Goal: Task Accomplishment & Management: Use online tool/utility

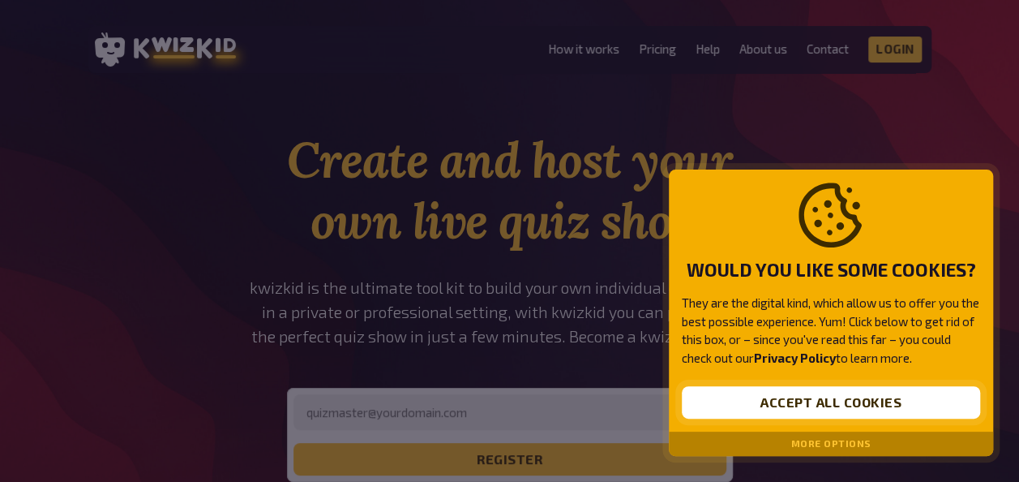
click at [745, 409] on button "Accept all cookies" at bounding box center [831, 402] width 298 height 32
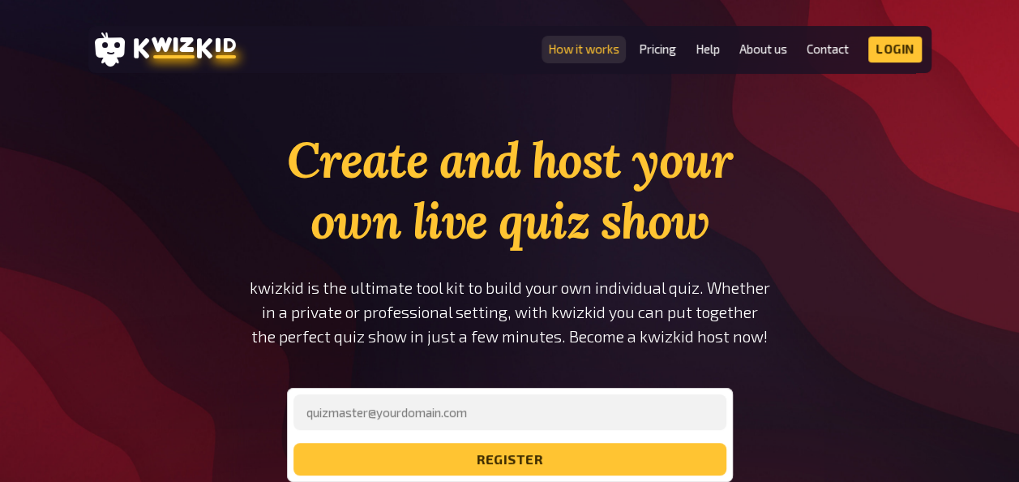
click at [576, 45] on link "How it works" at bounding box center [583, 49] width 71 height 14
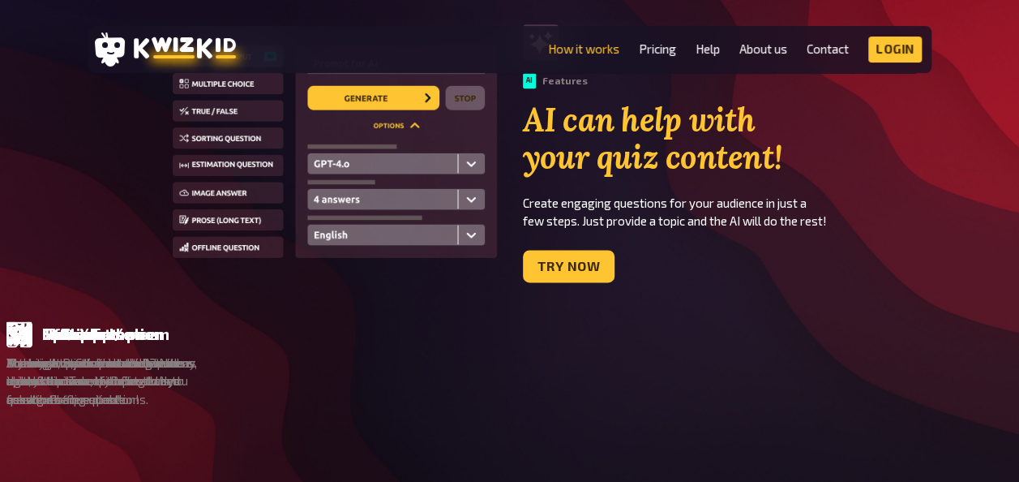
scroll to position [963, 0]
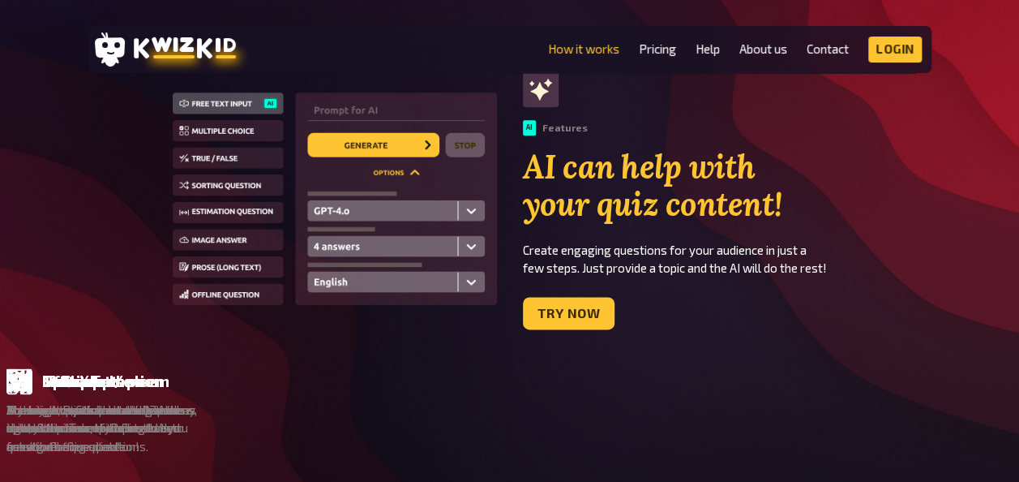
click at [569, 289] on div "AI Features AI can help with your quiz content! Create engaging questions for y…" at bounding box center [727, 200] width 409 height 258
click at [570, 308] on link "Try now" at bounding box center [569, 313] width 92 height 32
click at [657, 45] on link "Pricing" at bounding box center [657, 49] width 37 height 14
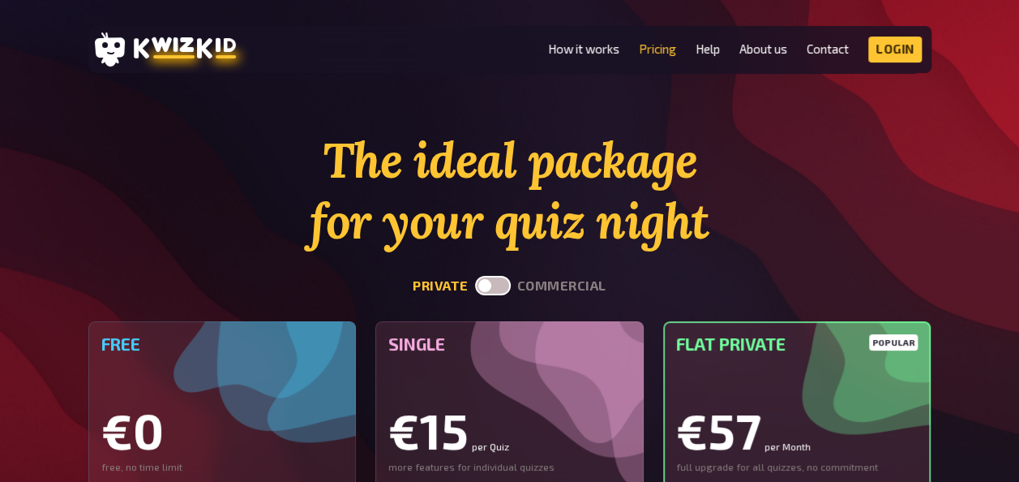
scroll to position [963, 0]
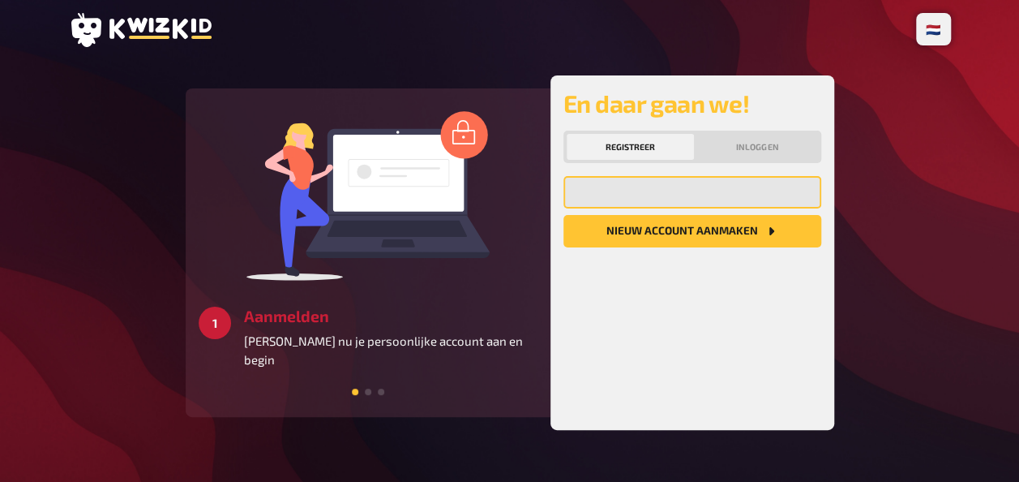
click at [608, 200] on input "email" at bounding box center [692, 192] width 258 height 32
type input "[PERSON_NAME][EMAIL_ADDRESS][DOMAIN_NAME]"
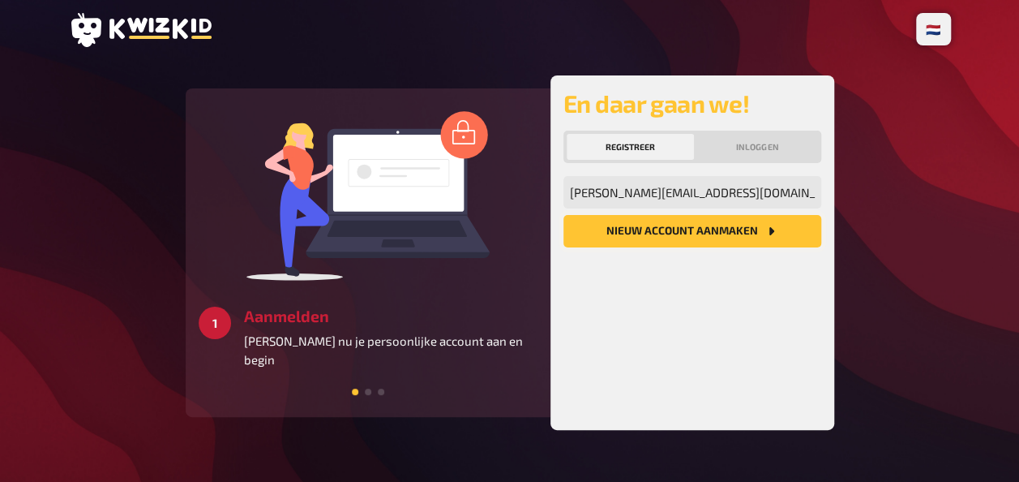
click at [663, 229] on button "Nieuw account aanmaken" at bounding box center [692, 231] width 258 height 32
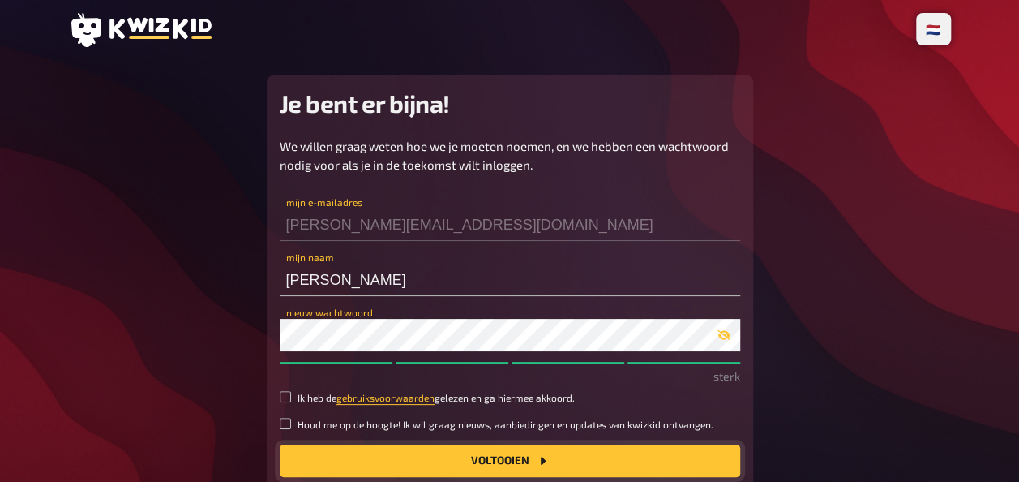
click at [403, 453] on button "Voltooien" at bounding box center [510, 460] width 460 height 32
click at [289, 396] on input "Ik heb de gebruiksvoorwaarden gelezen en ga hiermee akkoord." at bounding box center [285, 396] width 11 height 11
checkbox input "true"
click at [394, 462] on button "Voltooien" at bounding box center [510, 460] width 460 height 32
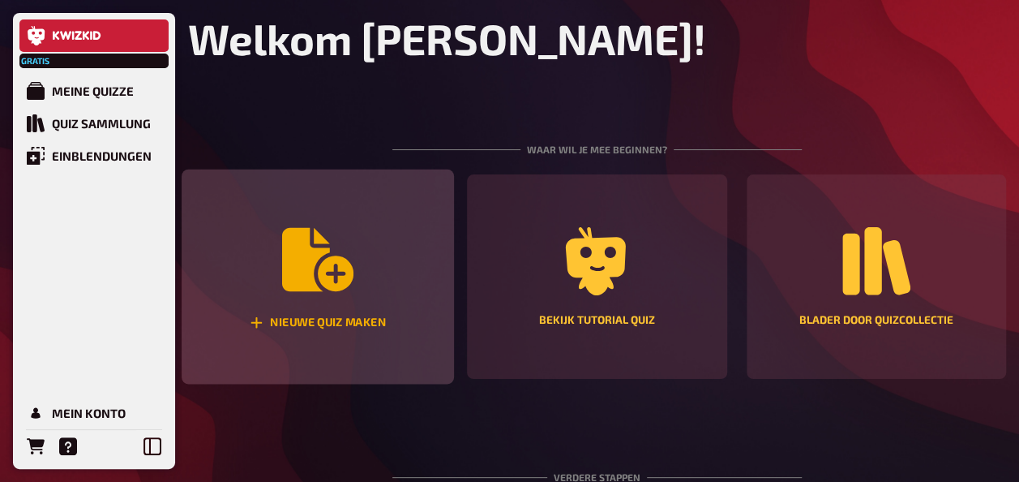
click at [384, 263] on div "Nieuwe quiz maken" at bounding box center [318, 276] width 272 height 215
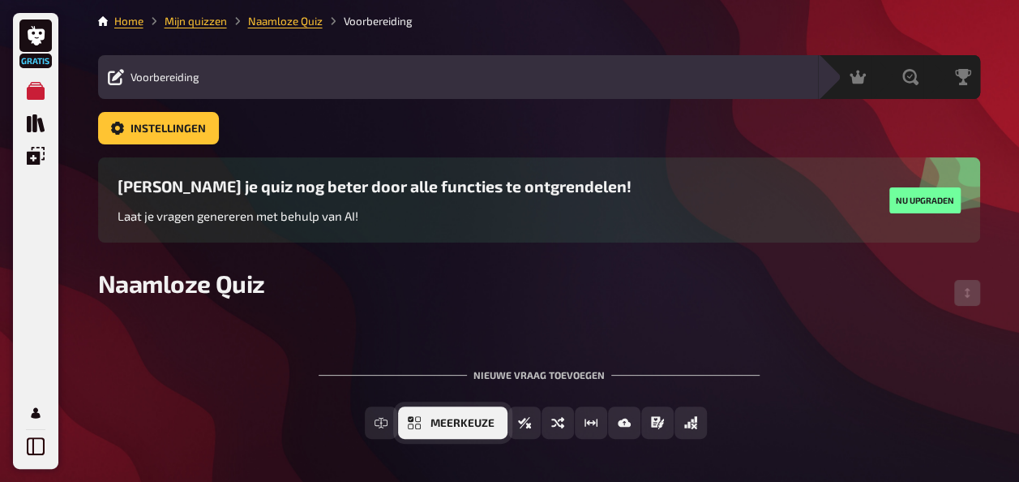
click at [487, 417] on button "Meerkeuze" at bounding box center [452, 422] width 109 height 32
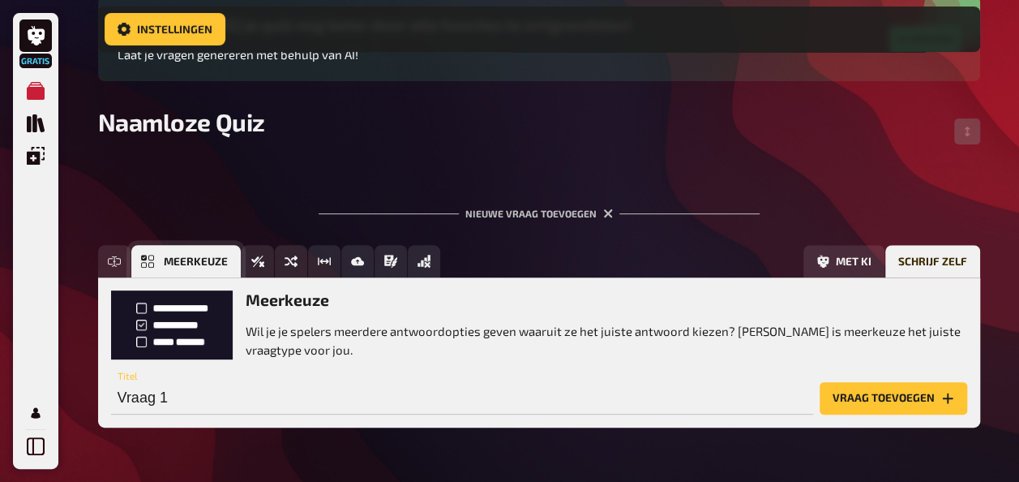
scroll to position [217, 0]
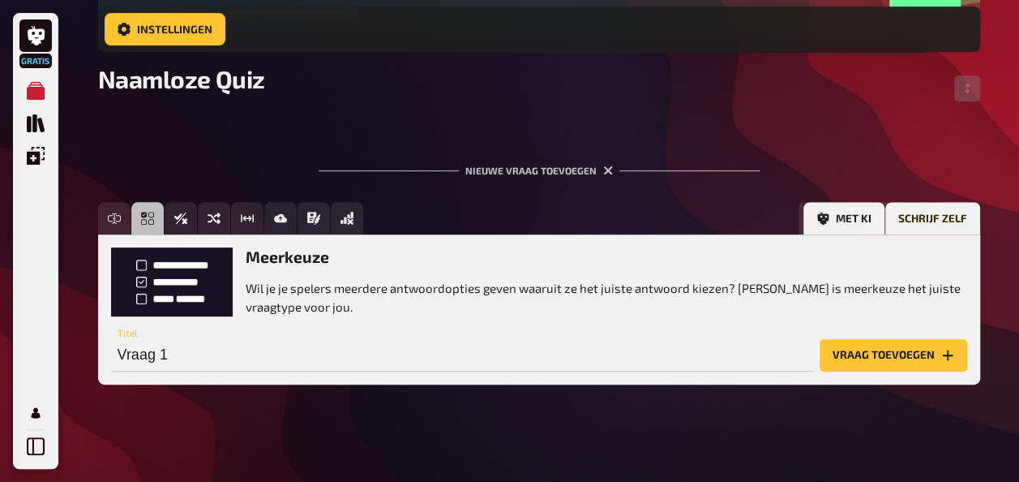
click at [832, 225] on button "Met KI" at bounding box center [843, 218] width 81 height 32
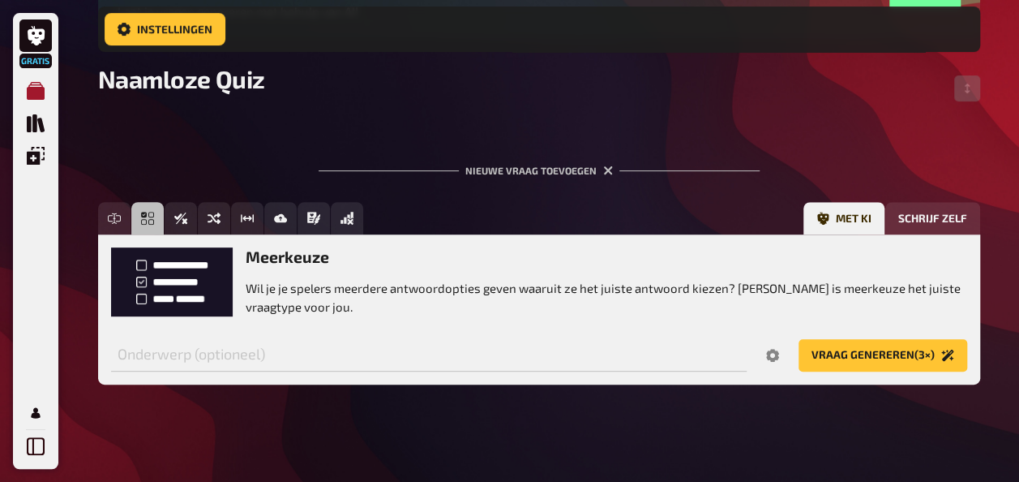
click at [38, 89] on icon "Mijn quizzen" at bounding box center [36, 91] width 18 height 18
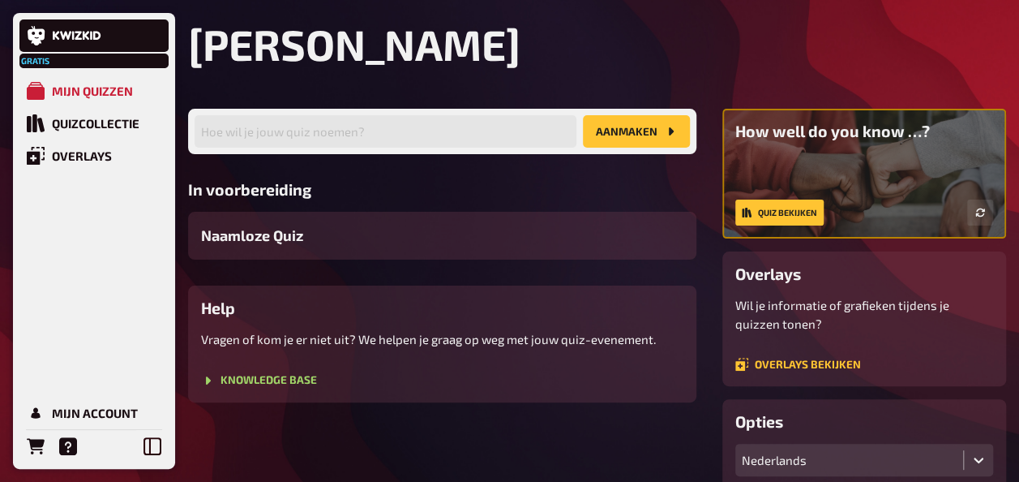
scroll to position [34, 0]
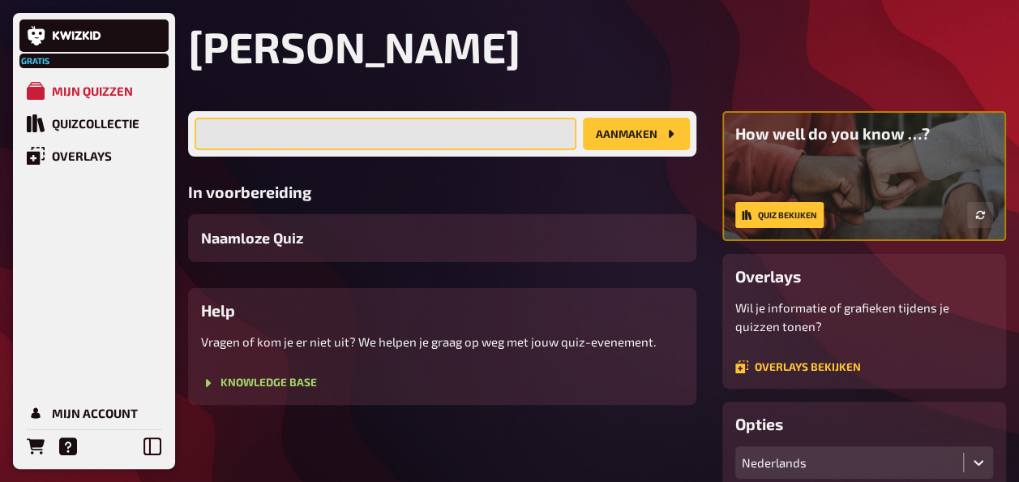
click at [470, 133] on input "text" at bounding box center [386, 134] width 382 height 32
type input "Begrippen Mens en Omgeving"
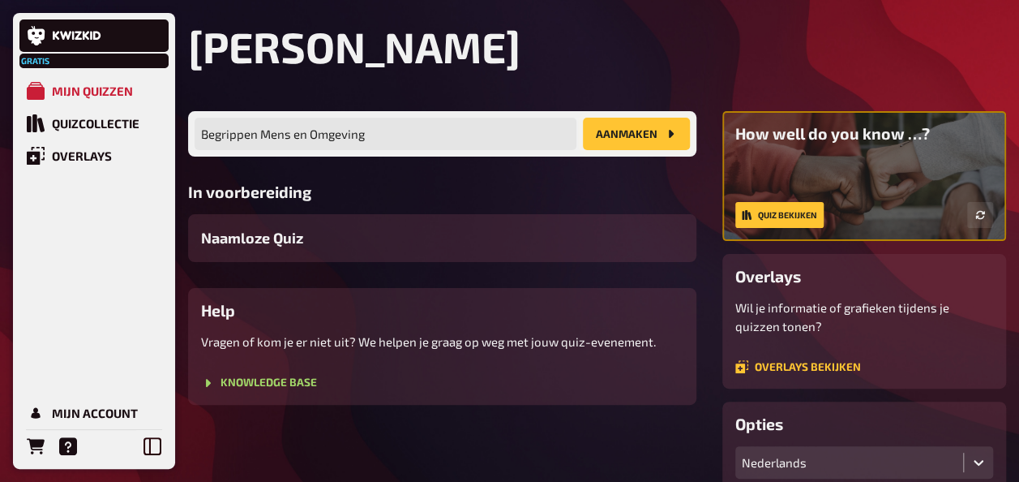
click at [611, 135] on button "Aanmaken" at bounding box center [636, 134] width 107 height 32
